Goal: Check status

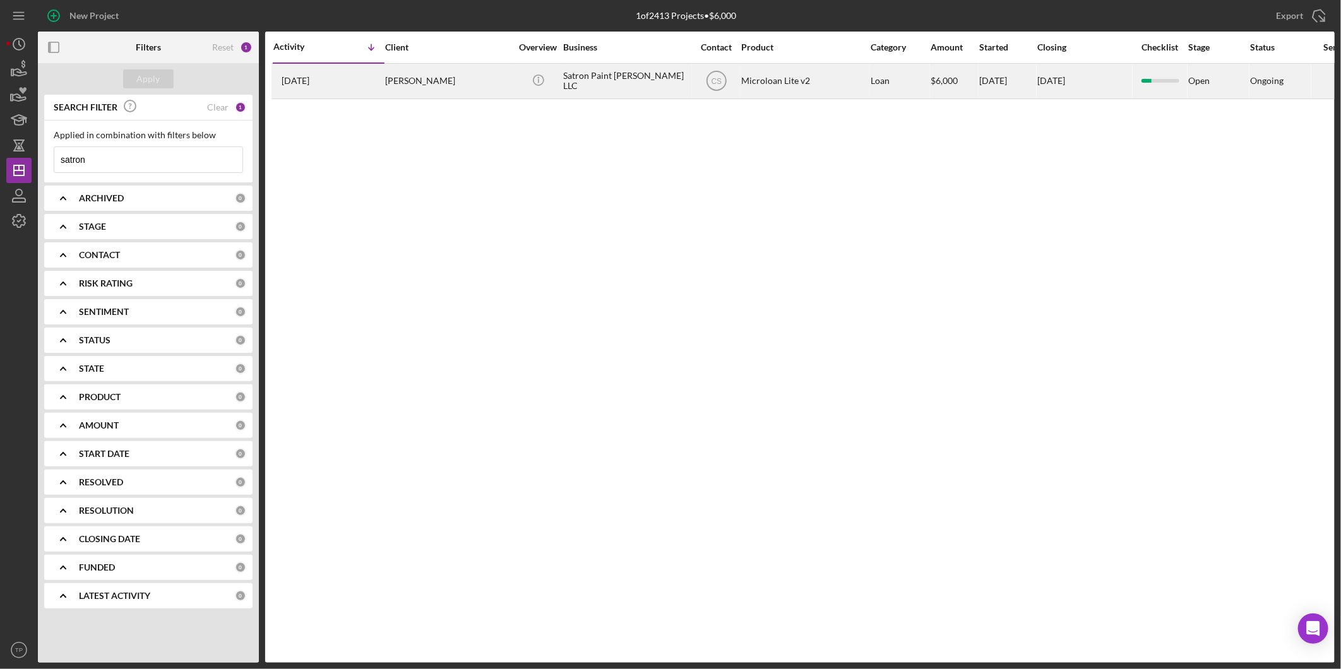
click at [437, 87] on div "[PERSON_NAME]" at bounding box center [448, 80] width 126 height 33
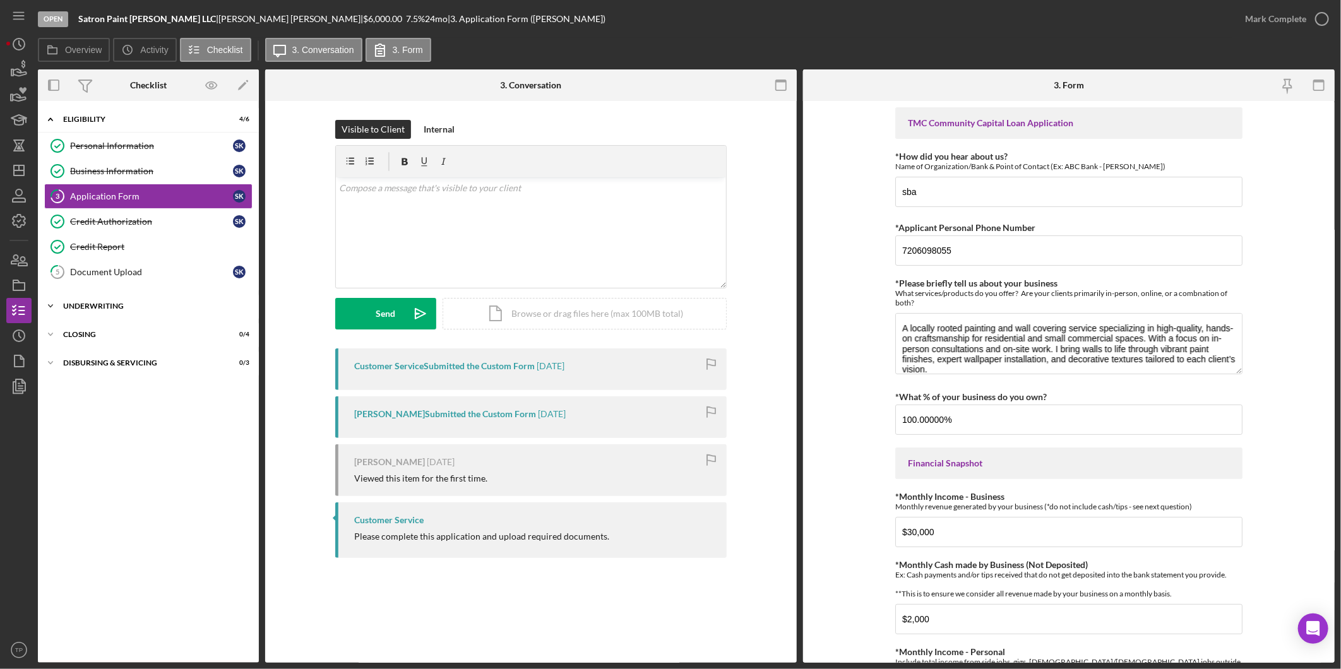
click at [124, 307] on div "Underwriting" at bounding box center [153, 306] width 180 height 8
click at [145, 328] on div "LexisNexis & SOS / UCC Filing" at bounding box center [161, 333] width 182 height 10
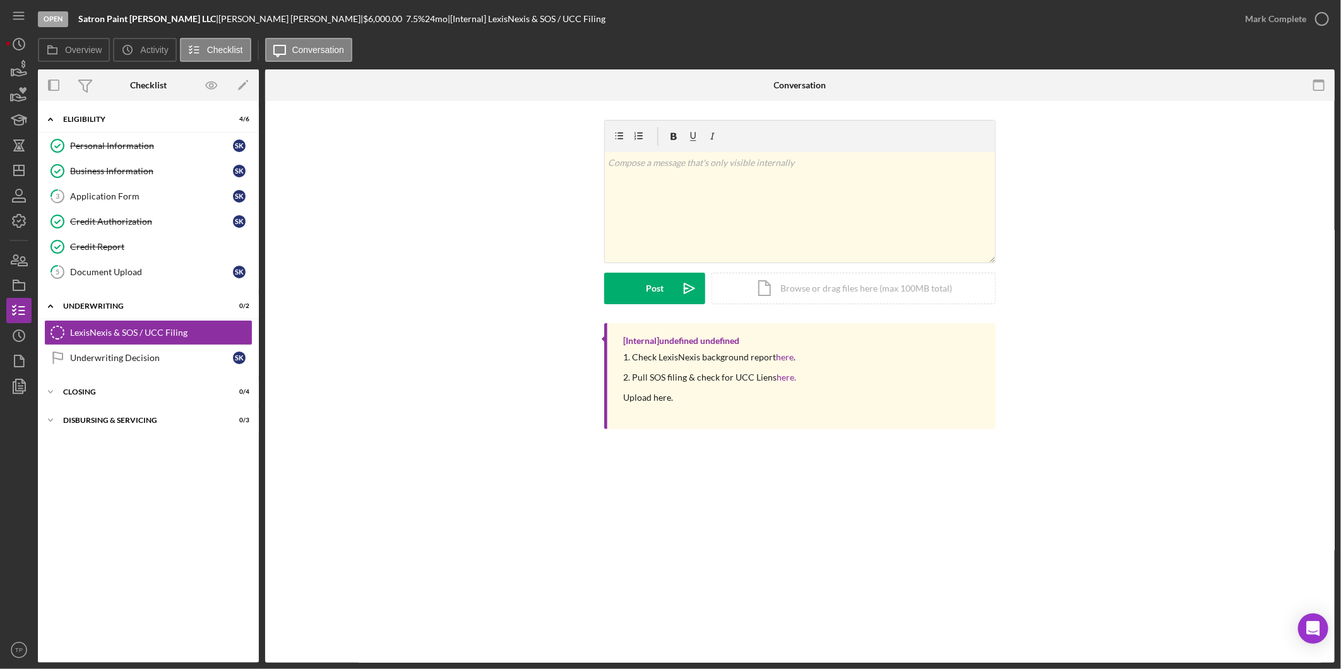
click at [797, 389] on div "1. Check LexisNexis background report here . 2. Pull SOS filing & check for UCC…" at bounding box center [803, 382] width 360 height 61
